Goal: Task Accomplishment & Management: Manage account settings

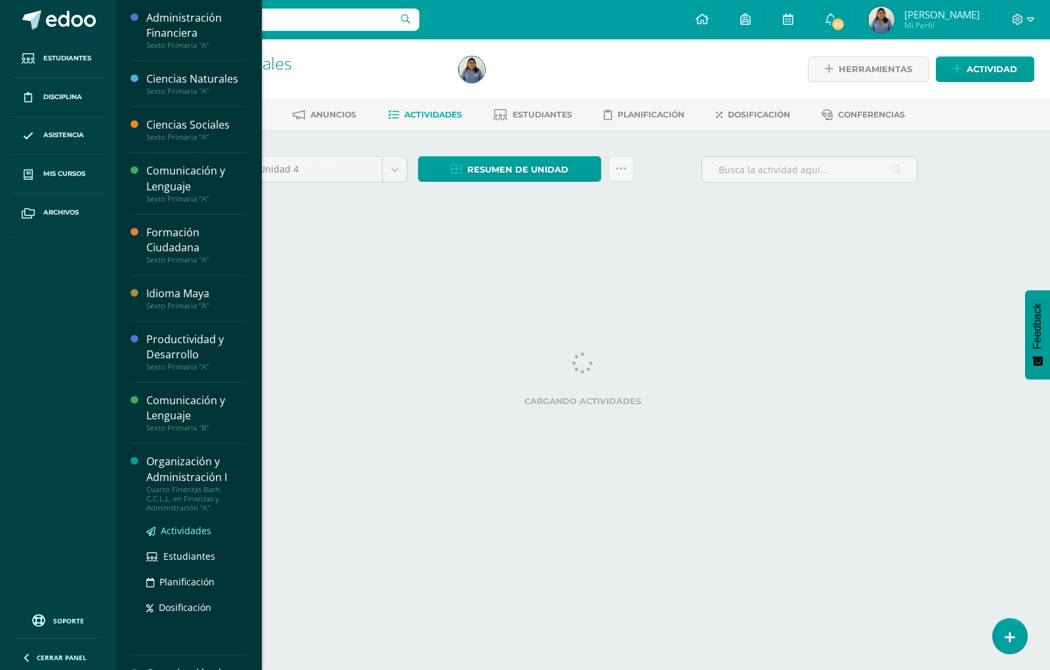
click at [186, 532] on span "Actividades" at bounding box center [186, 530] width 51 height 12
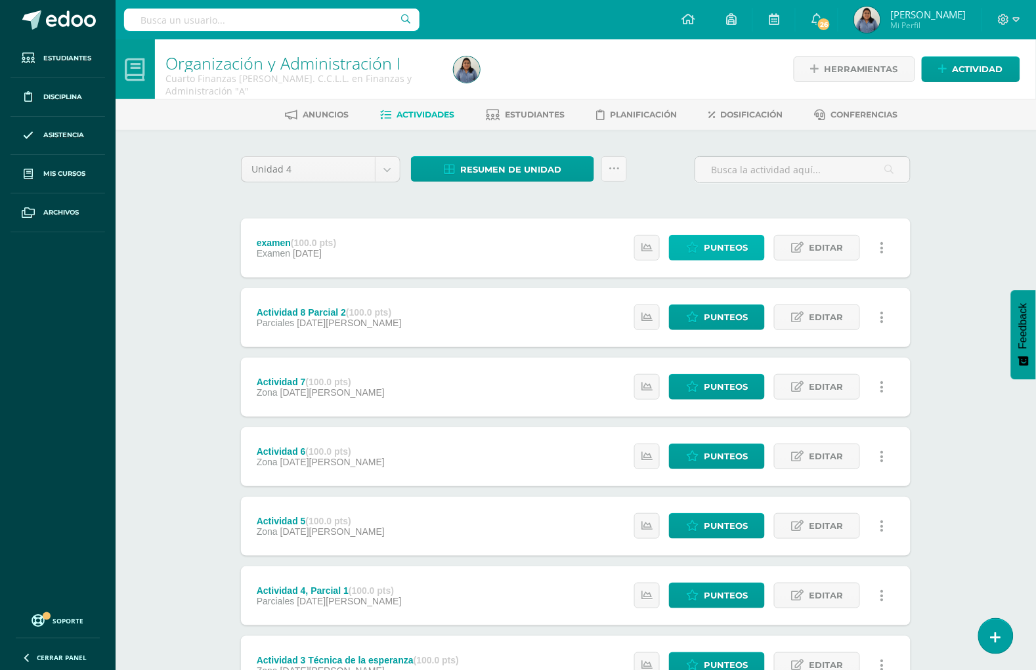
click at [720, 238] on span "Punteos" at bounding box center [726, 248] width 44 height 24
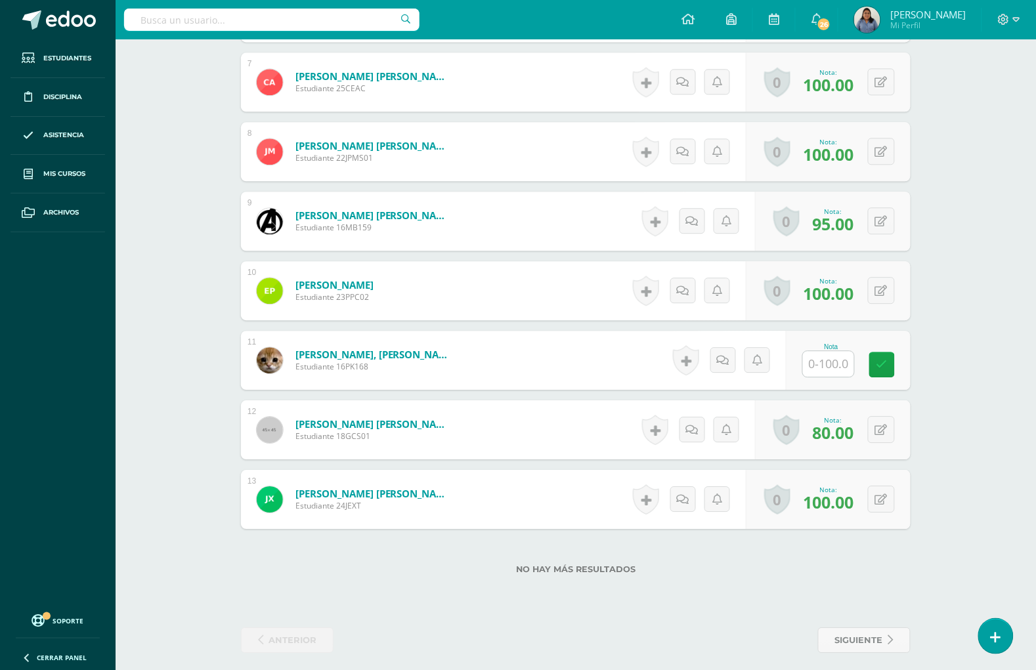
scroll to position [830, 0]
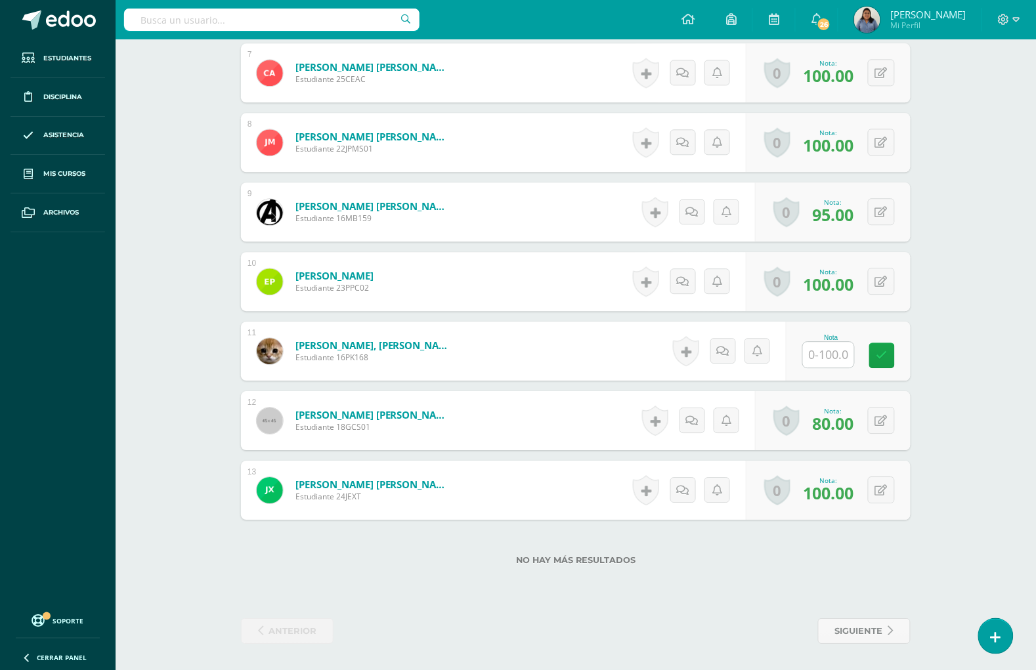
click at [821, 366] on input "text" at bounding box center [828, 355] width 51 height 26
type input "100"
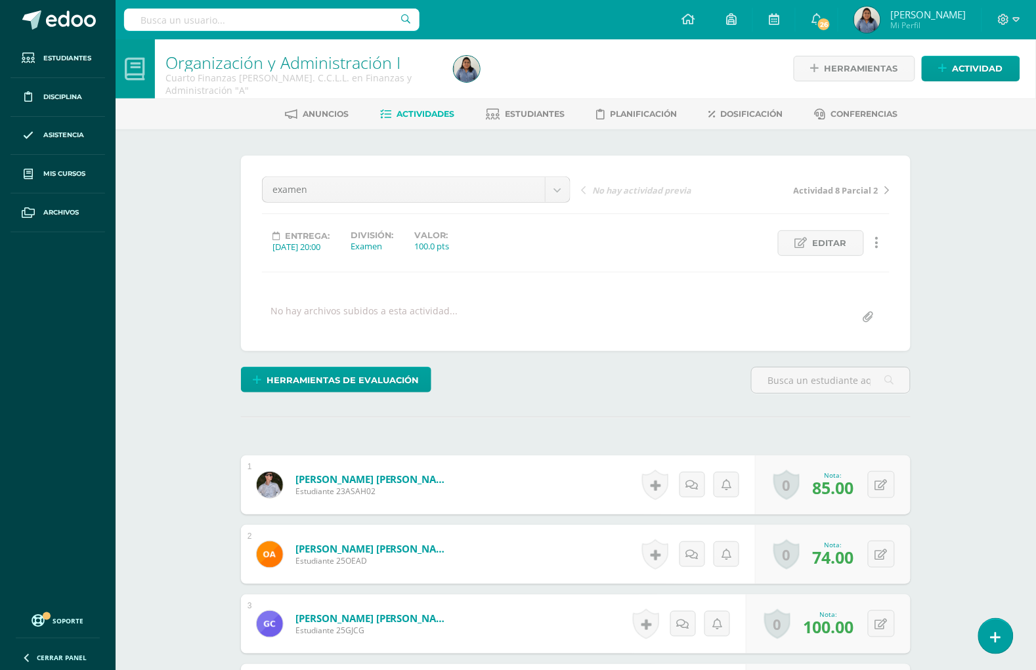
scroll to position [0, 0]
click at [407, 112] on span "Actividades" at bounding box center [426, 115] width 58 height 10
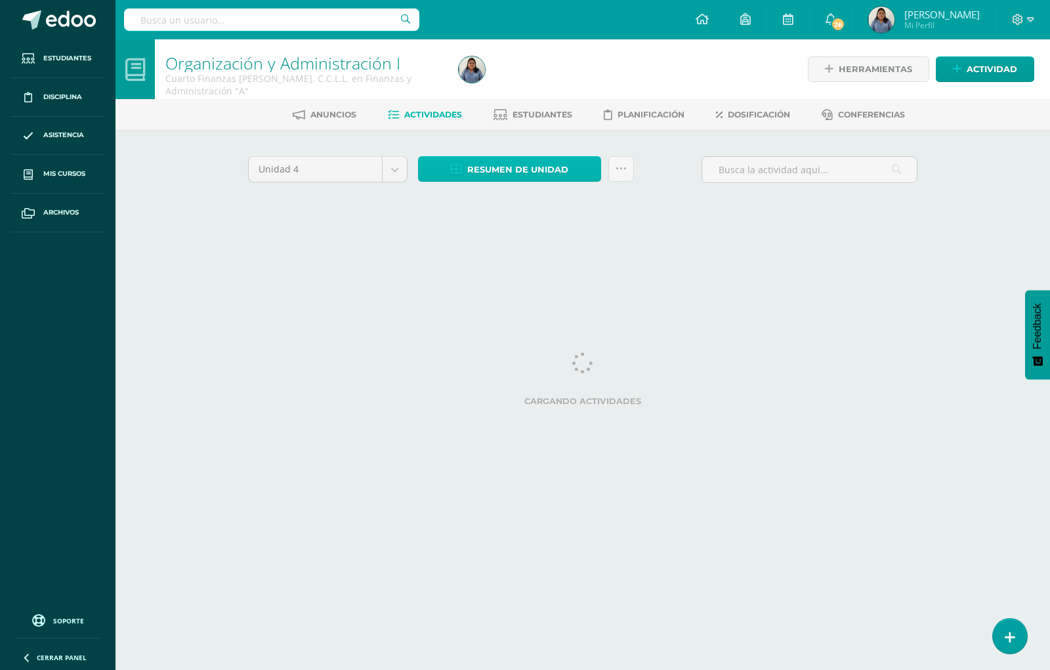
click at [517, 165] on span "Resumen de unidad" at bounding box center [517, 170] width 101 height 24
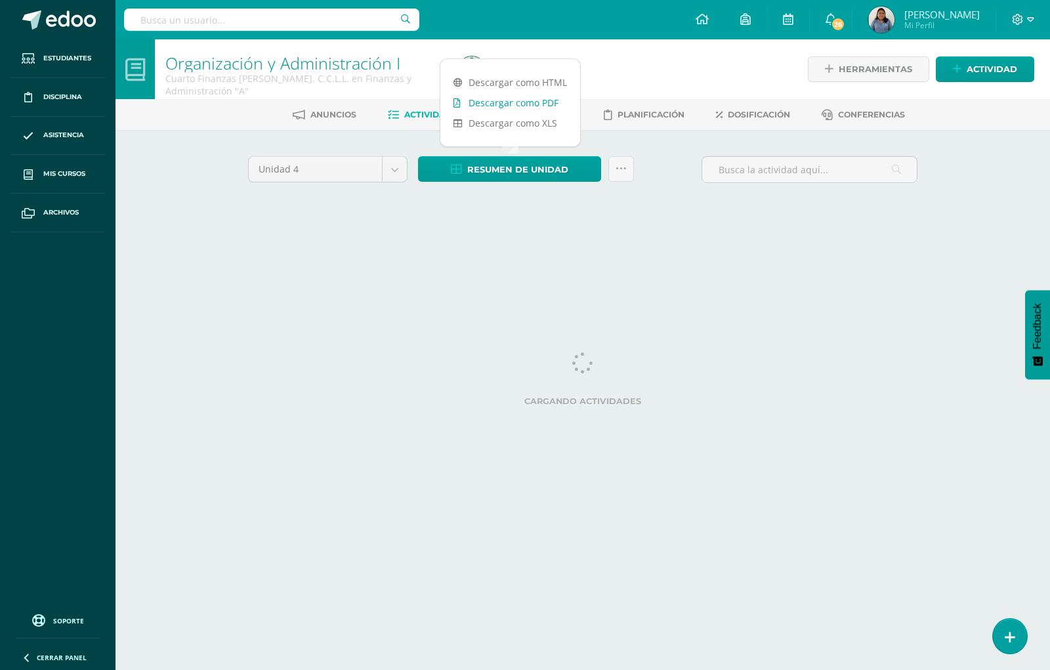
click at [535, 102] on link "Descargar como PDF" at bounding box center [510, 103] width 140 height 20
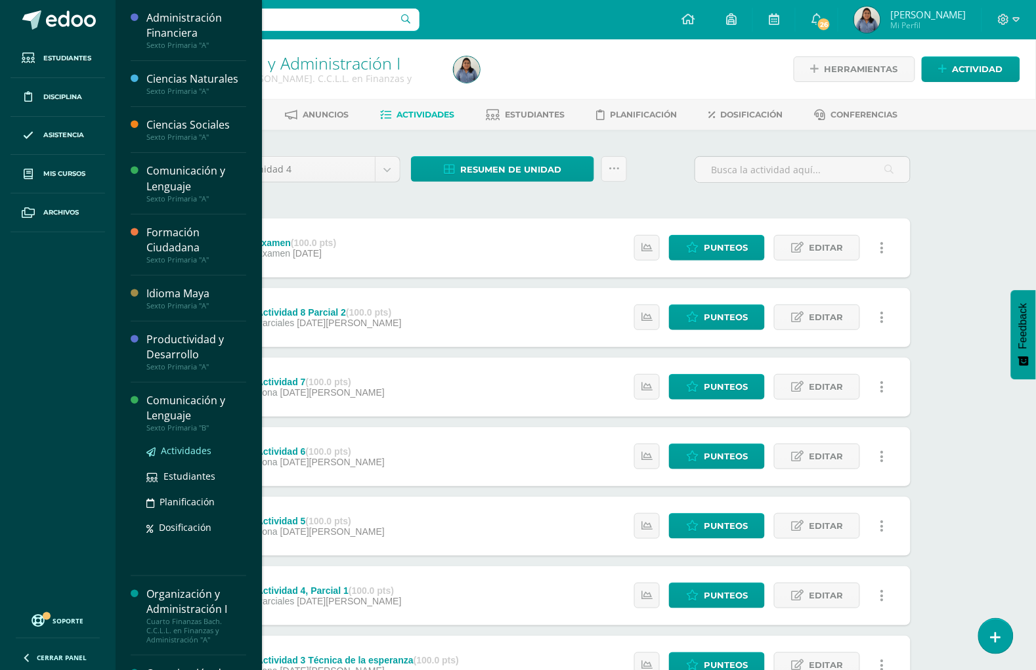
click at [182, 445] on span "Actividades" at bounding box center [186, 450] width 51 height 12
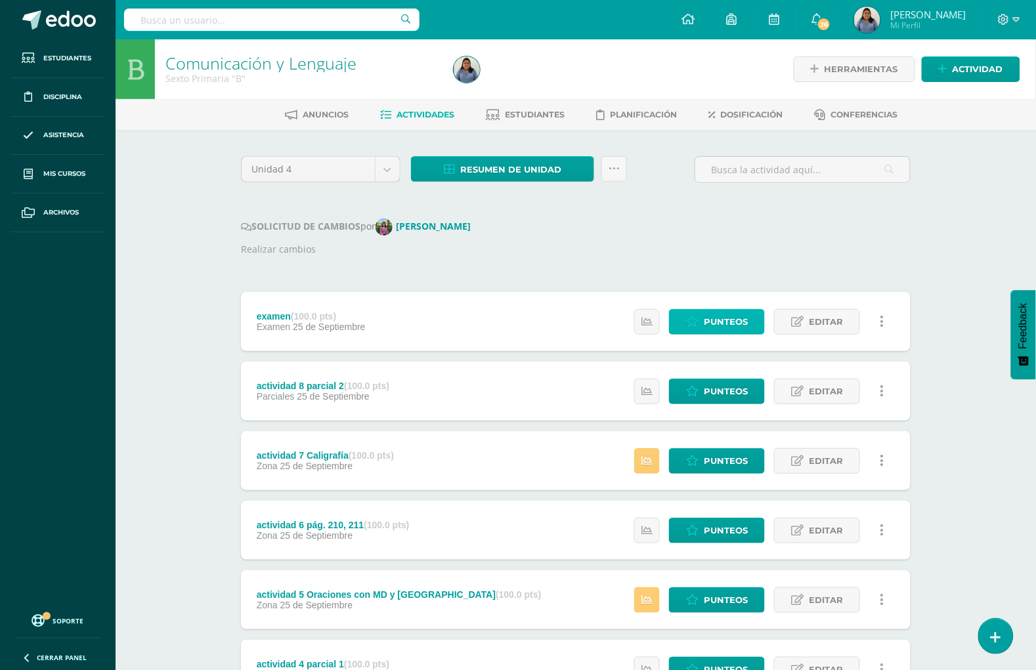
click at [717, 326] on span "Punteos" at bounding box center [726, 322] width 44 height 24
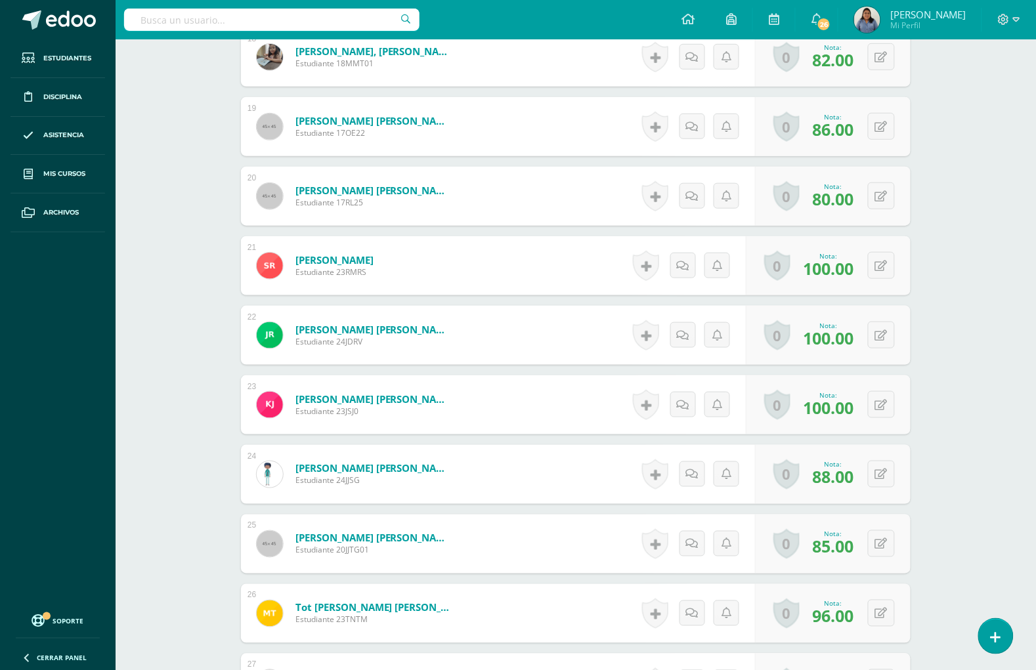
scroll to position [1723, 0]
